Goal: Information Seeking & Learning: Learn about a topic

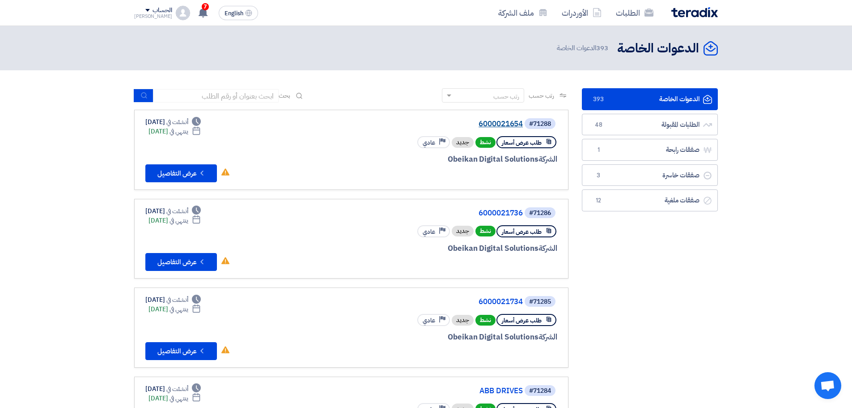
click at [513, 124] on link "6000021654" at bounding box center [433, 124] width 179 height 8
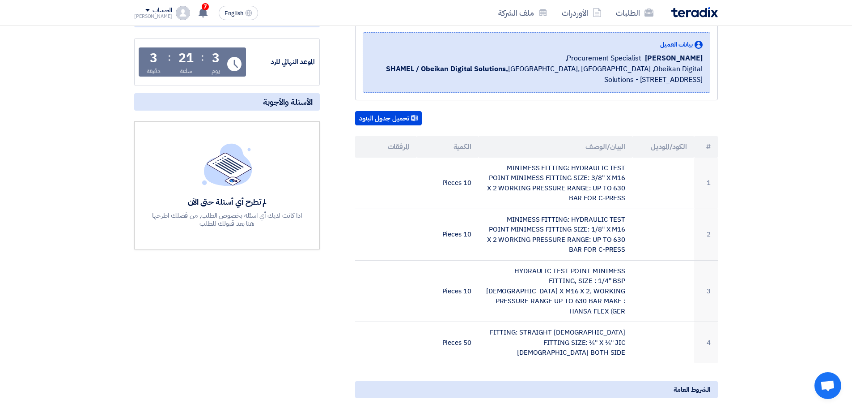
scroll to position [134, 0]
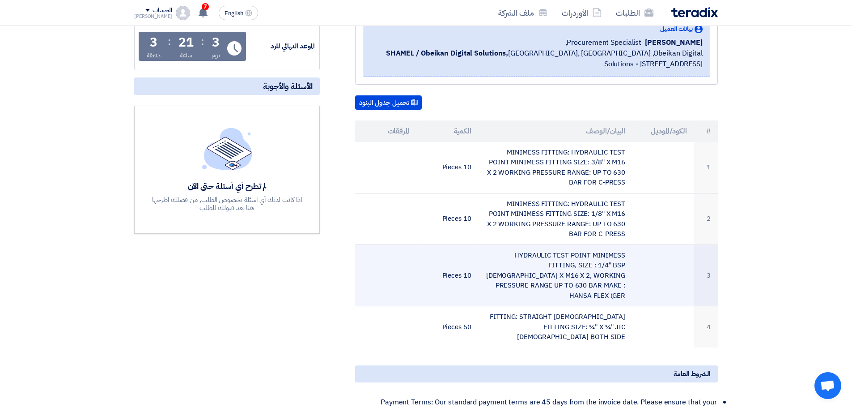
click at [580, 256] on td "HYDRAULIC TEST POINT MINIMESS FITTING, SIZE : 1/4" BSP [DEMOGRAPHIC_DATA] X M16…" at bounding box center [556, 275] width 154 height 62
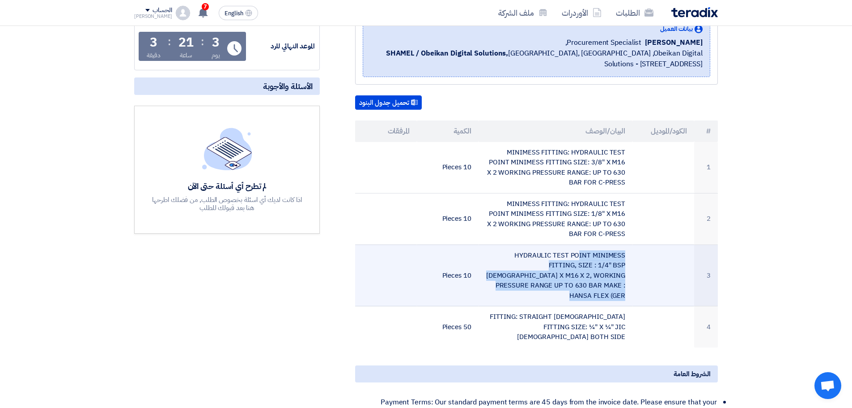
click at [580, 256] on td "HYDRAULIC TEST POINT MINIMESS FITTING, SIZE : 1/4" BSP [DEMOGRAPHIC_DATA] X M16…" at bounding box center [556, 275] width 154 height 62
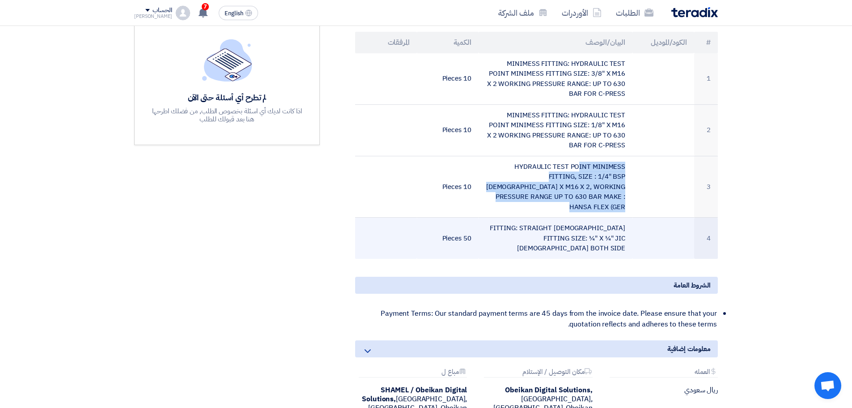
scroll to position [224, 0]
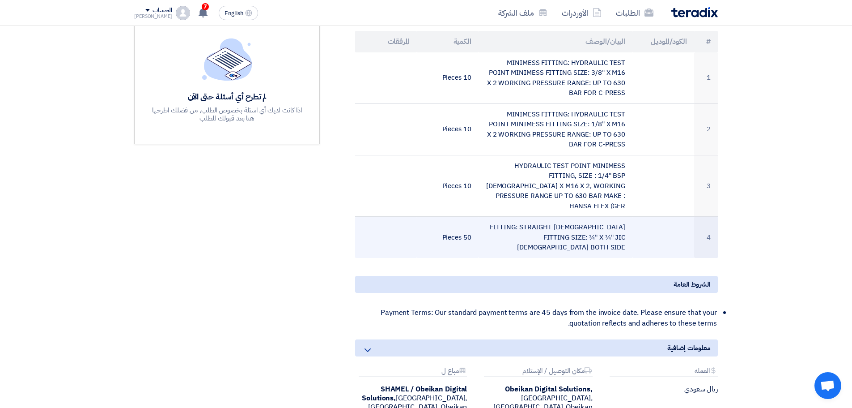
click at [514, 217] on td "FITTING: STRAIGHT [DEMOGRAPHIC_DATA] FITTING SIZE: ¼" X ¼" JIC [DEMOGRAPHIC_DAT…" at bounding box center [556, 237] width 154 height 41
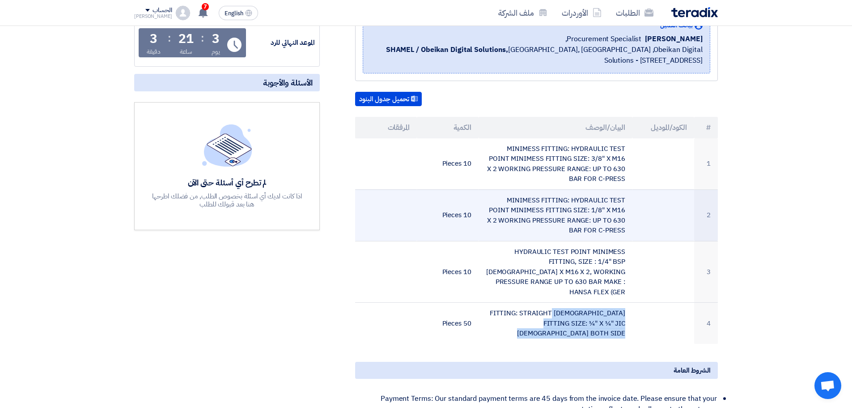
scroll to position [134, 0]
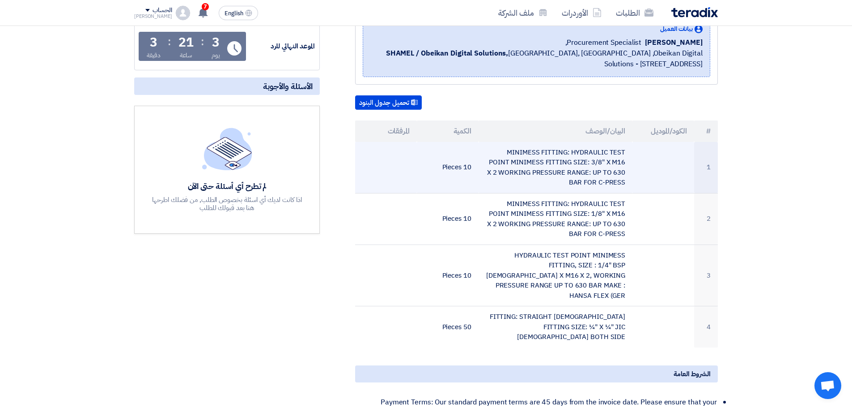
click at [506, 162] on td "MINIMESS FITTING: HYDRAULIC TEST POINT MINIMESS FITTING SIZE: 3/8" X M16 X 2 WO…" at bounding box center [556, 167] width 154 height 51
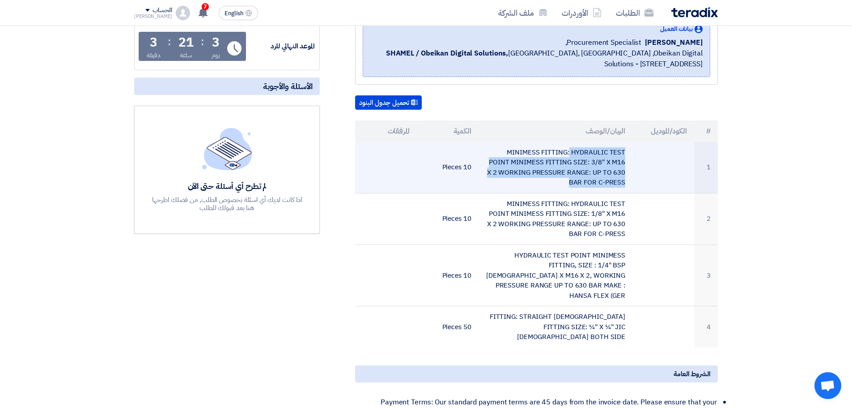
click at [506, 162] on td "MINIMESS FITTING: HYDRAULIC TEST POINT MINIMESS FITTING SIZE: 3/8" X M16 X 2 WO…" at bounding box center [556, 167] width 154 height 51
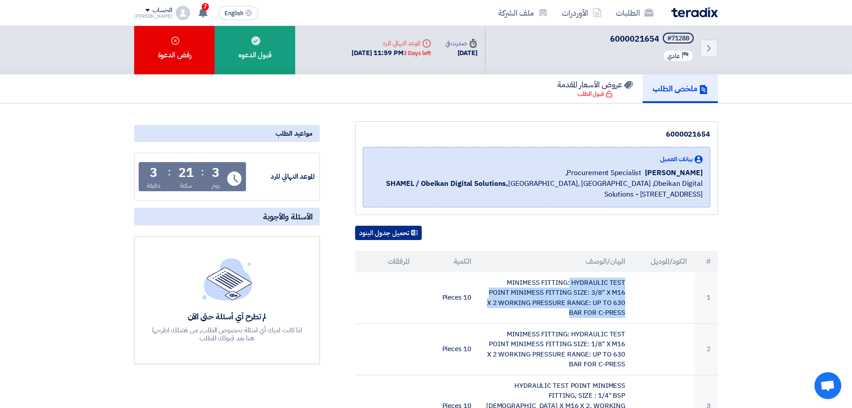
scroll to position [0, 0]
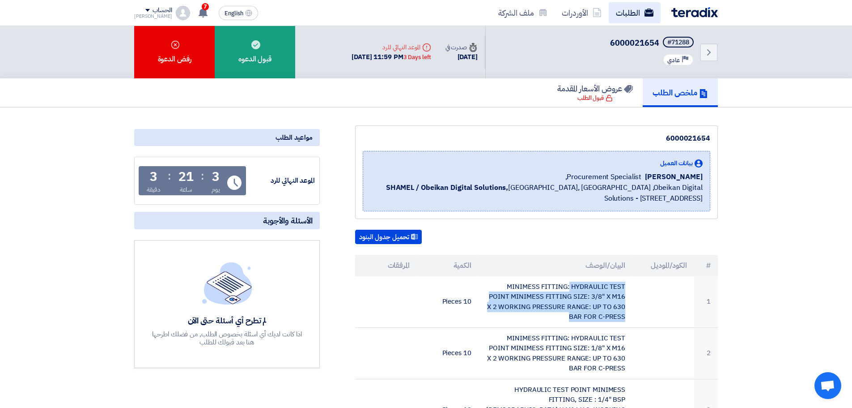
click at [639, 11] on link "الطلبات" at bounding box center [635, 12] width 52 height 21
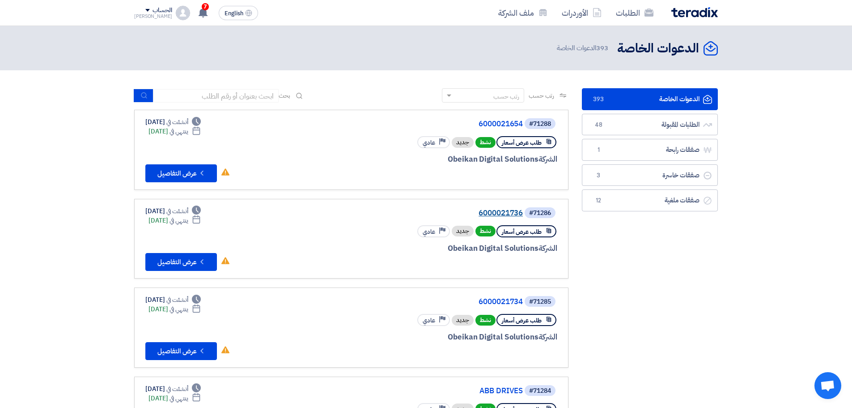
click at [510, 212] on link "6000021736" at bounding box center [433, 213] width 179 height 8
